Goal: Transaction & Acquisition: Purchase product/service

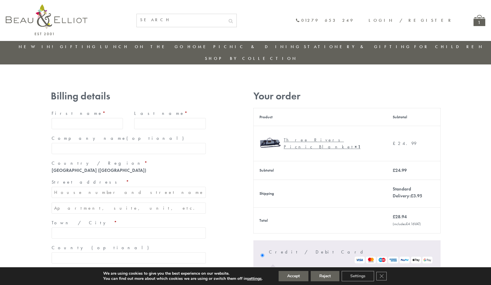
type input "[EMAIL_ADDRESS][DOMAIN_NAME]"
type input "[PERSON_NAME]"
type input "23, Scottsdale, Happytown"
type input "London"
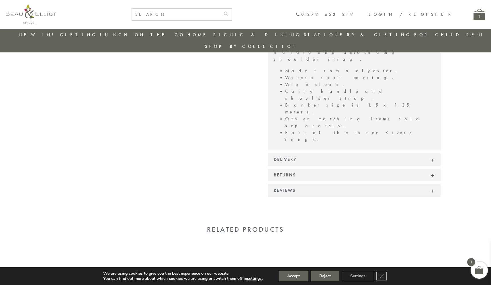
scroll to position [361, 0]
